Goal: Task Accomplishment & Management: Complete application form

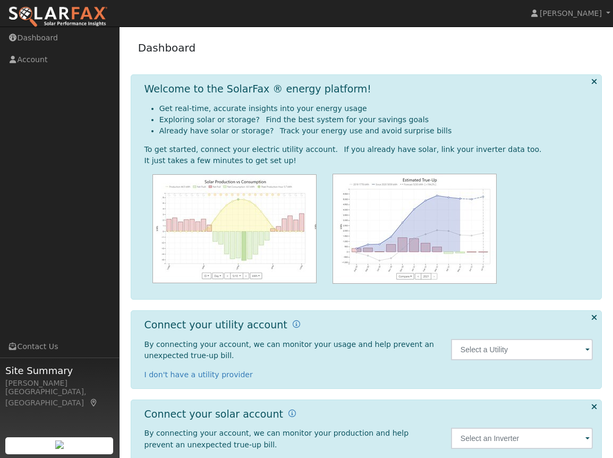
scroll to position [68, 0]
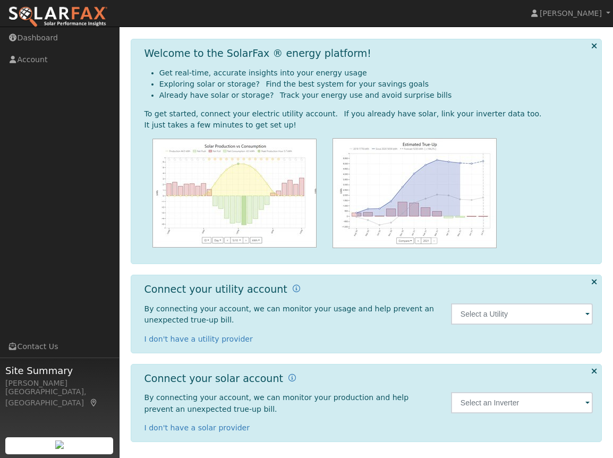
click at [586, 314] on span at bounding box center [587, 315] width 4 height 12
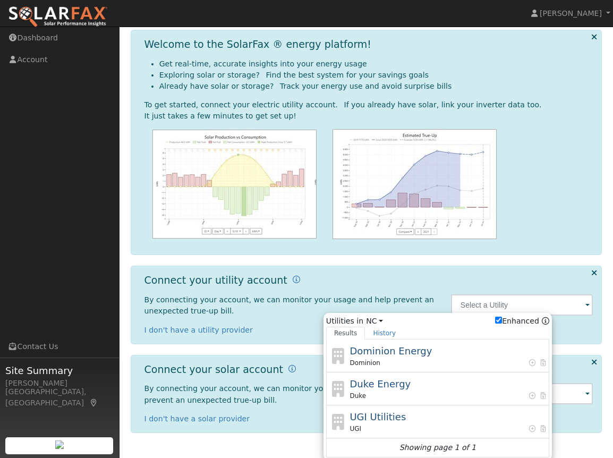
scroll to position [79, 0]
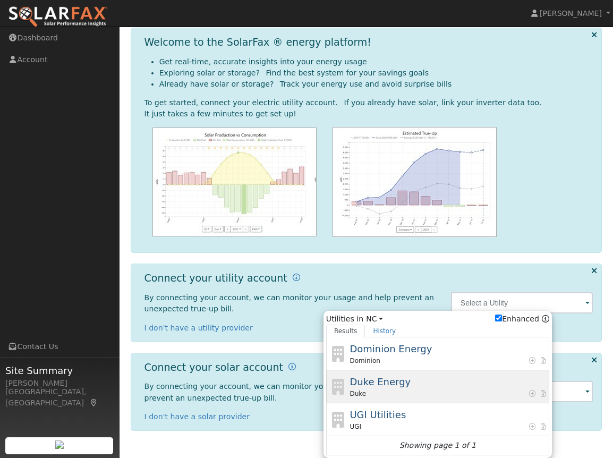
click at [378, 386] on span "Duke Energy" at bounding box center [380, 381] width 61 height 11
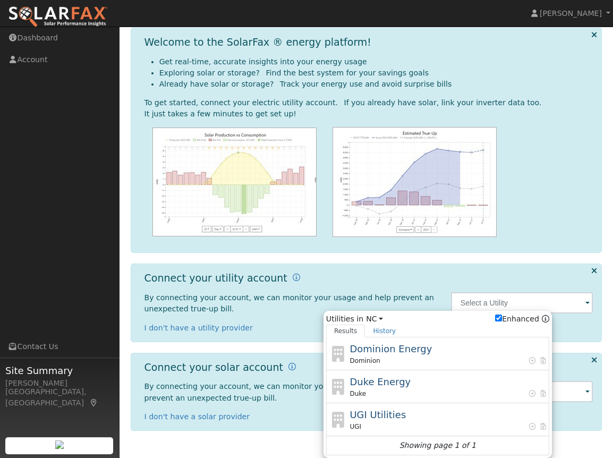
type input "Duke"
